Goal: Task Accomplishment & Management: Manage account settings

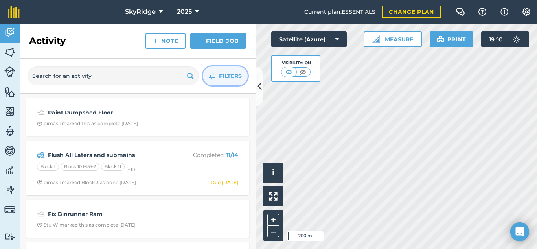
click at [215, 75] on button "Filters" at bounding box center [225, 75] width 45 height 19
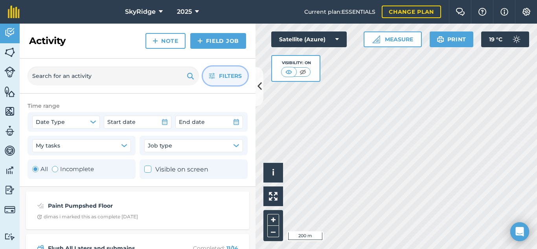
click at [56, 169] on div "Toggle Activity" at bounding box center [55, 169] width 6 height 6
radio input "false"
radio input "true"
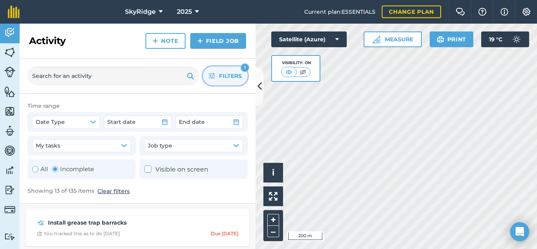
click at [223, 75] on span "Filters" at bounding box center [230, 76] width 23 height 9
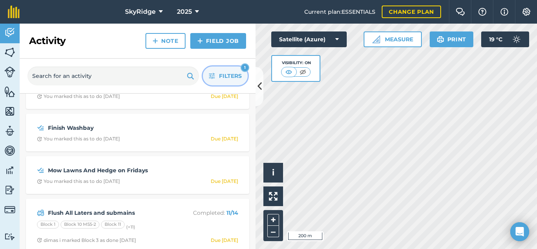
scroll to position [418, 0]
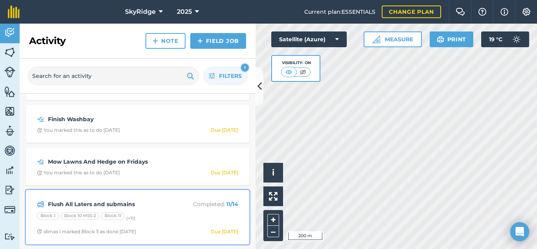
click at [151, 218] on div "Block 1 Block 10 M55-2 Block 11 (+ 11 )" at bounding box center [137, 217] width 201 height 10
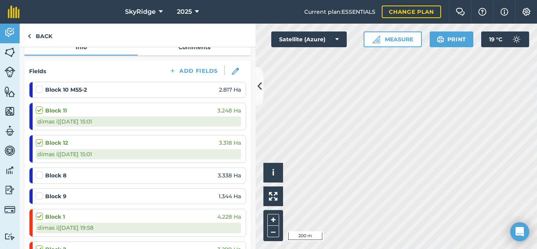
scroll to position [79, 0]
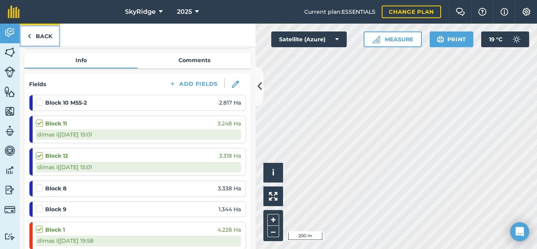
click at [37, 33] on link "Back" at bounding box center [40, 35] width 40 height 23
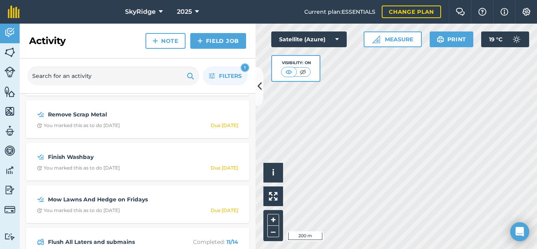
scroll to position [418, 0]
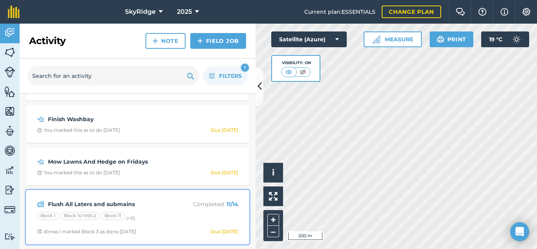
click at [159, 209] on div "Flush All Laters and submains Completed : 11 / 14 Block 1 Block 10 M55-2 Block …" at bounding box center [138, 216] width 214 height 45
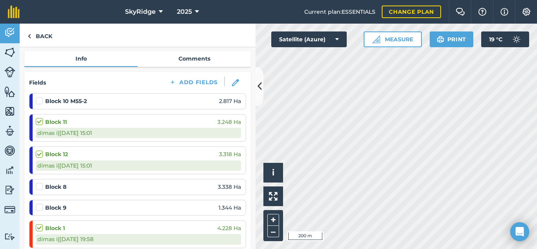
scroll to position [118, 0]
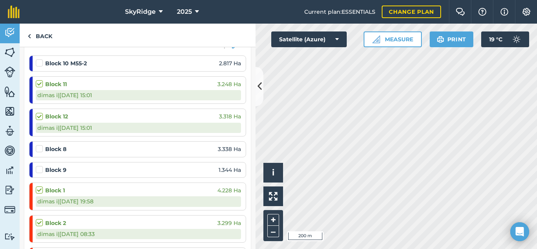
click at [40, 59] on label at bounding box center [40, 59] width 9 height 0
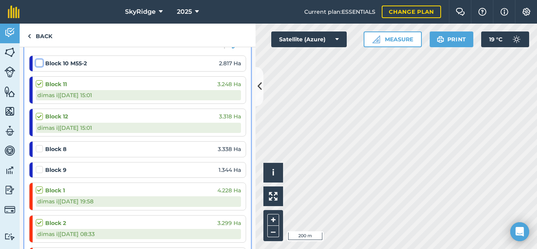
click at [40, 63] on input "checkbox" at bounding box center [38, 61] width 5 height 5
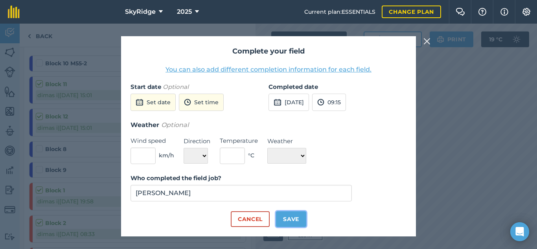
click at [287, 221] on button "Save" at bounding box center [291, 219] width 30 height 16
checkbox input "true"
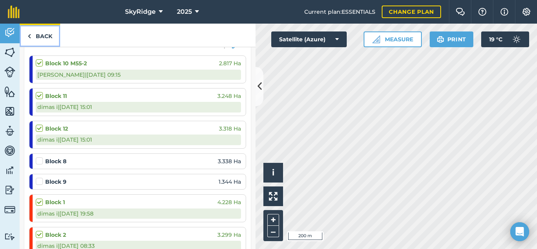
click at [41, 33] on link "Back" at bounding box center [40, 35] width 40 height 23
